Goal: Information Seeking & Learning: Learn about a topic

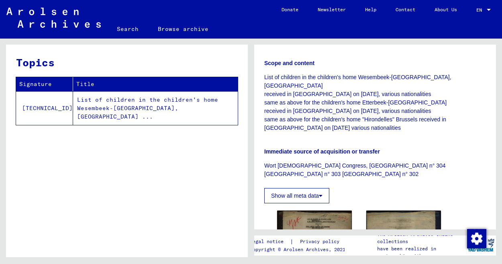
scroll to position [206, 0]
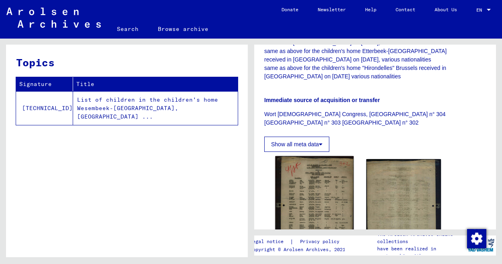
click at [308, 181] on img at bounding box center [314, 216] width 78 height 121
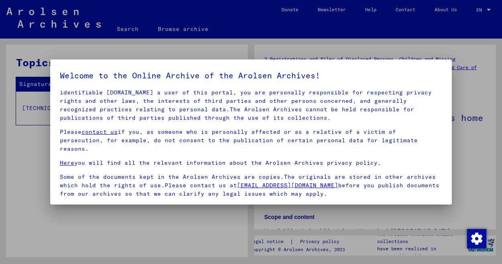
scroll to position [66, 0]
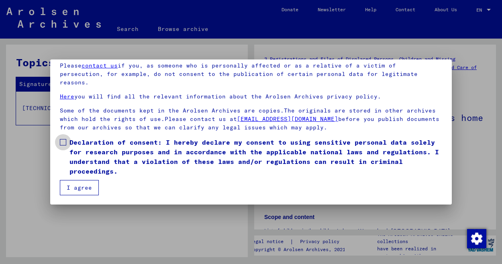
click at [64, 142] on span at bounding box center [63, 142] width 6 height 6
click at [70, 182] on button "I agree" at bounding box center [79, 187] width 39 height 15
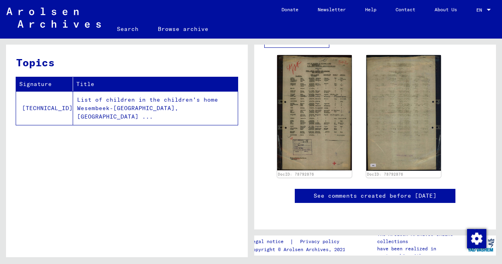
scroll to position [326, 0]
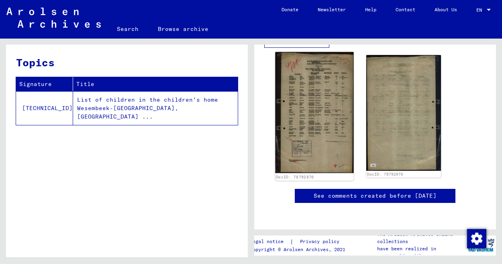
click at [313, 96] on img at bounding box center [314, 112] width 78 height 121
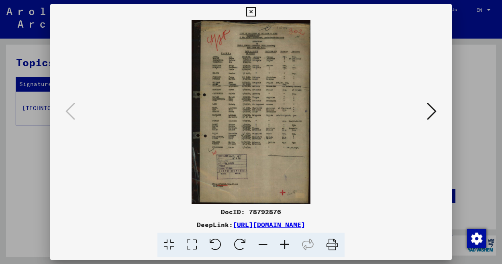
click at [281, 197] on icon at bounding box center [285, 244] width 22 height 24
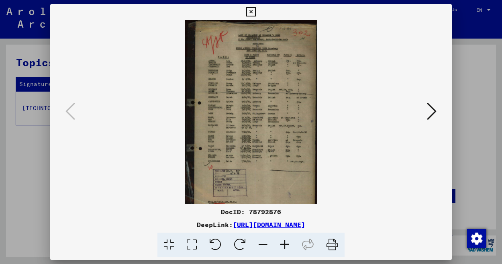
click at [281, 197] on icon at bounding box center [285, 244] width 22 height 24
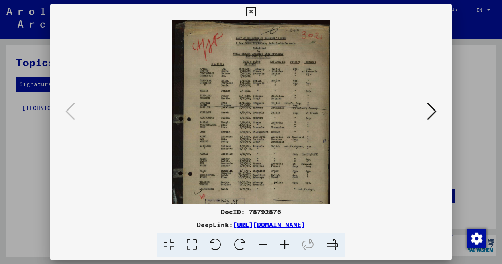
click at [281, 197] on icon at bounding box center [285, 244] width 22 height 24
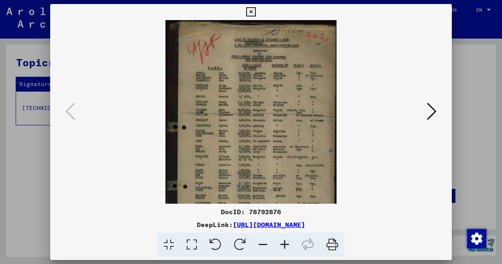
click at [281, 197] on icon at bounding box center [285, 244] width 22 height 24
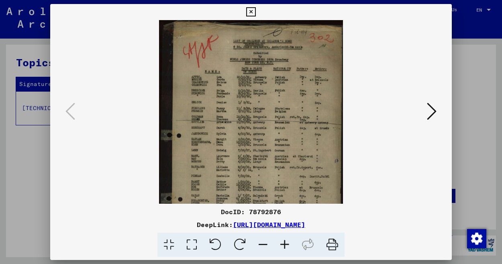
click at [281, 197] on icon at bounding box center [285, 244] width 22 height 24
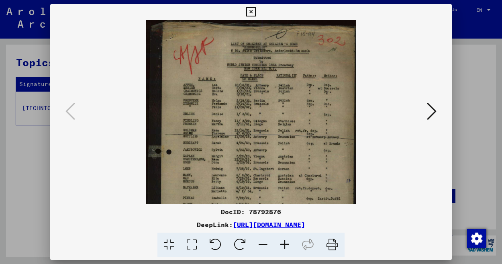
click at [281, 197] on icon at bounding box center [285, 244] width 22 height 24
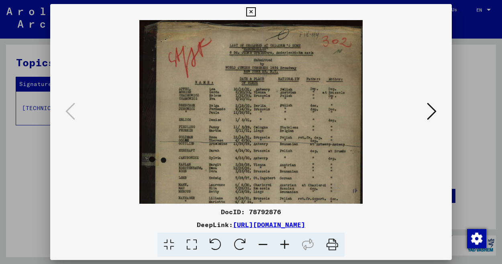
click at [281, 197] on icon at bounding box center [285, 244] width 22 height 24
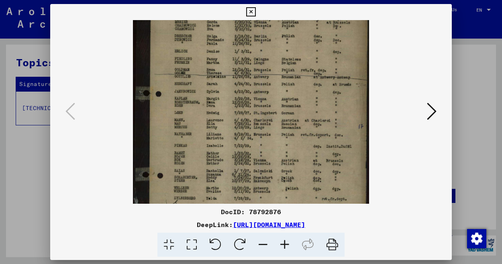
drag, startPoint x: 240, startPoint y: 166, endPoint x: 248, endPoint y: 92, distance: 74.7
click at [248, 92] on img at bounding box center [251, 128] width 236 height 364
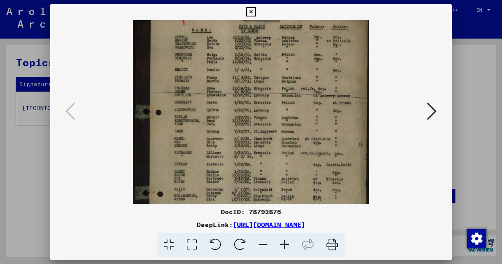
drag, startPoint x: 243, startPoint y: 138, endPoint x: 237, endPoint y: 157, distance: 19.4
click at [237, 157] on img at bounding box center [251, 146] width 236 height 364
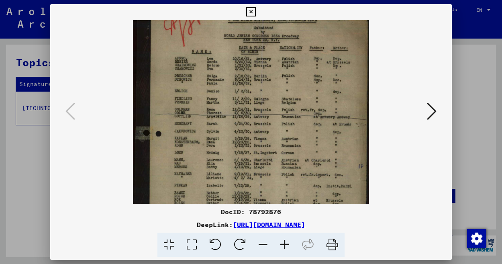
scroll to position [34, 0]
drag, startPoint x: 250, startPoint y: 124, endPoint x: 244, endPoint y: 147, distance: 22.9
click at [244, 147] on img at bounding box center [251, 168] width 236 height 364
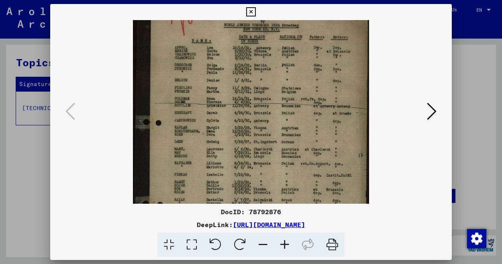
scroll to position [46, 0]
drag, startPoint x: 247, startPoint y: 163, endPoint x: 248, endPoint y: 151, distance: 12.1
click at [248, 151] on img at bounding box center [251, 156] width 236 height 364
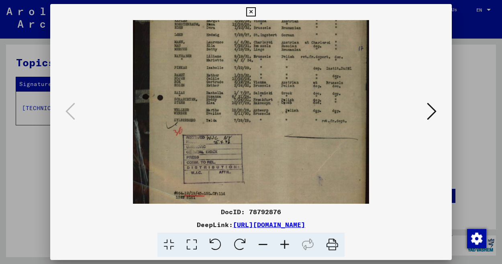
scroll to position [161, 0]
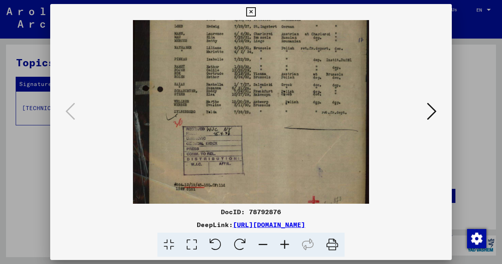
drag, startPoint x: 248, startPoint y: 155, endPoint x: 292, endPoint y: 41, distance: 123.1
click at [292, 41] on img at bounding box center [251, 42] width 236 height 364
click at [426, 114] on icon at bounding box center [432, 111] width 10 height 19
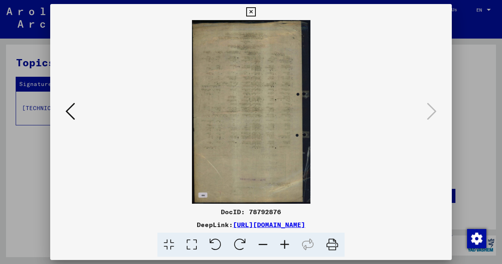
click at [75, 106] on button at bounding box center [70, 111] width 14 height 23
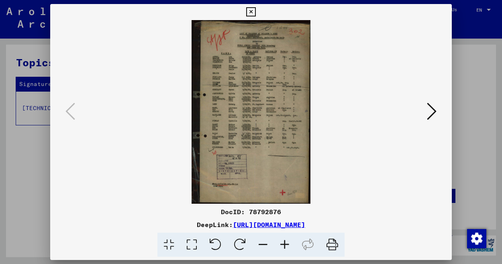
click at [250, 10] on icon at bounding box center [250, 12] width 9 height 10
